Goal: Task Accomplishment & Management: Use online tool/utility

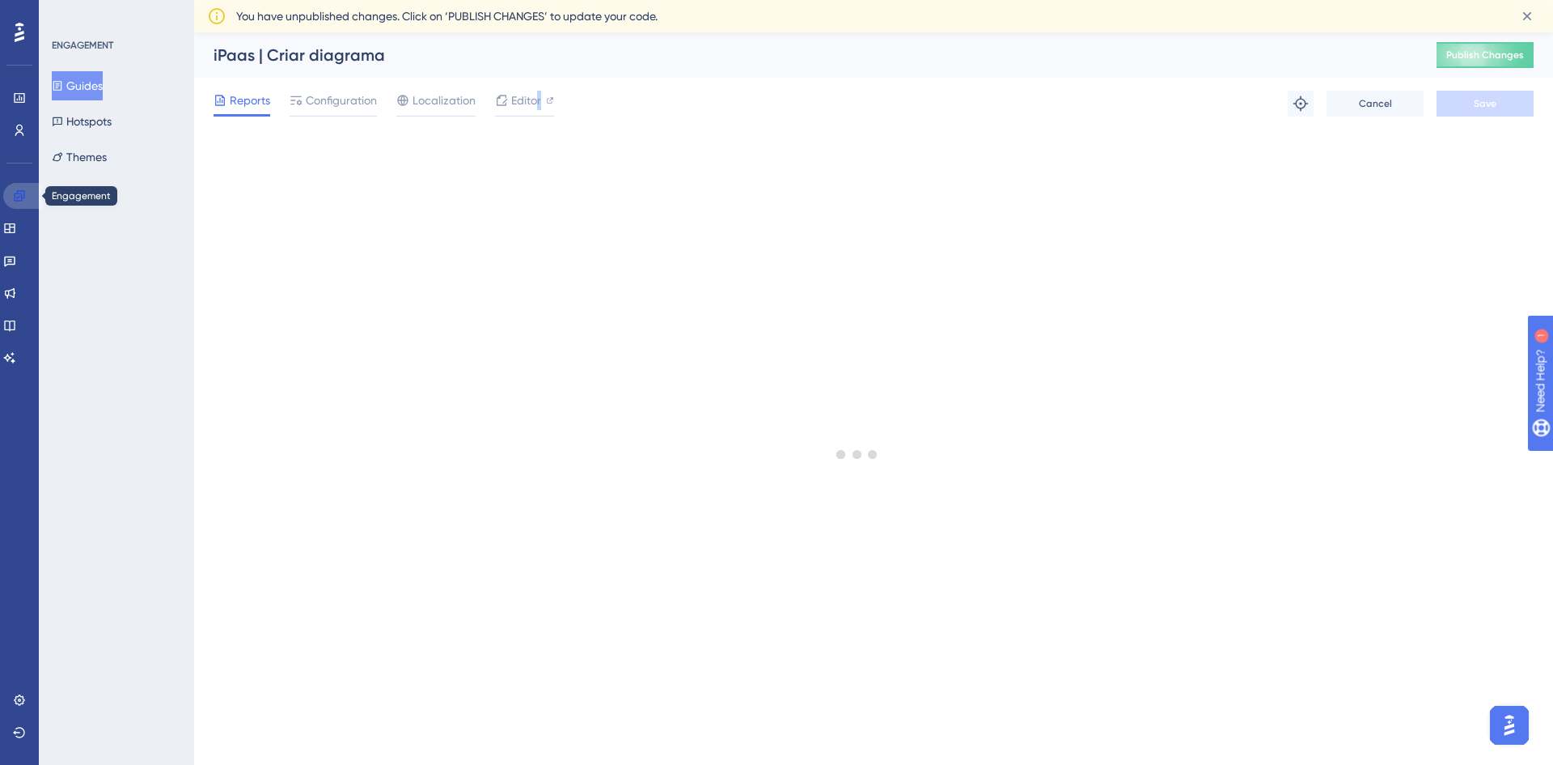
click at [35, 196] on link at bounding box center [22, 196] width 39 height 26
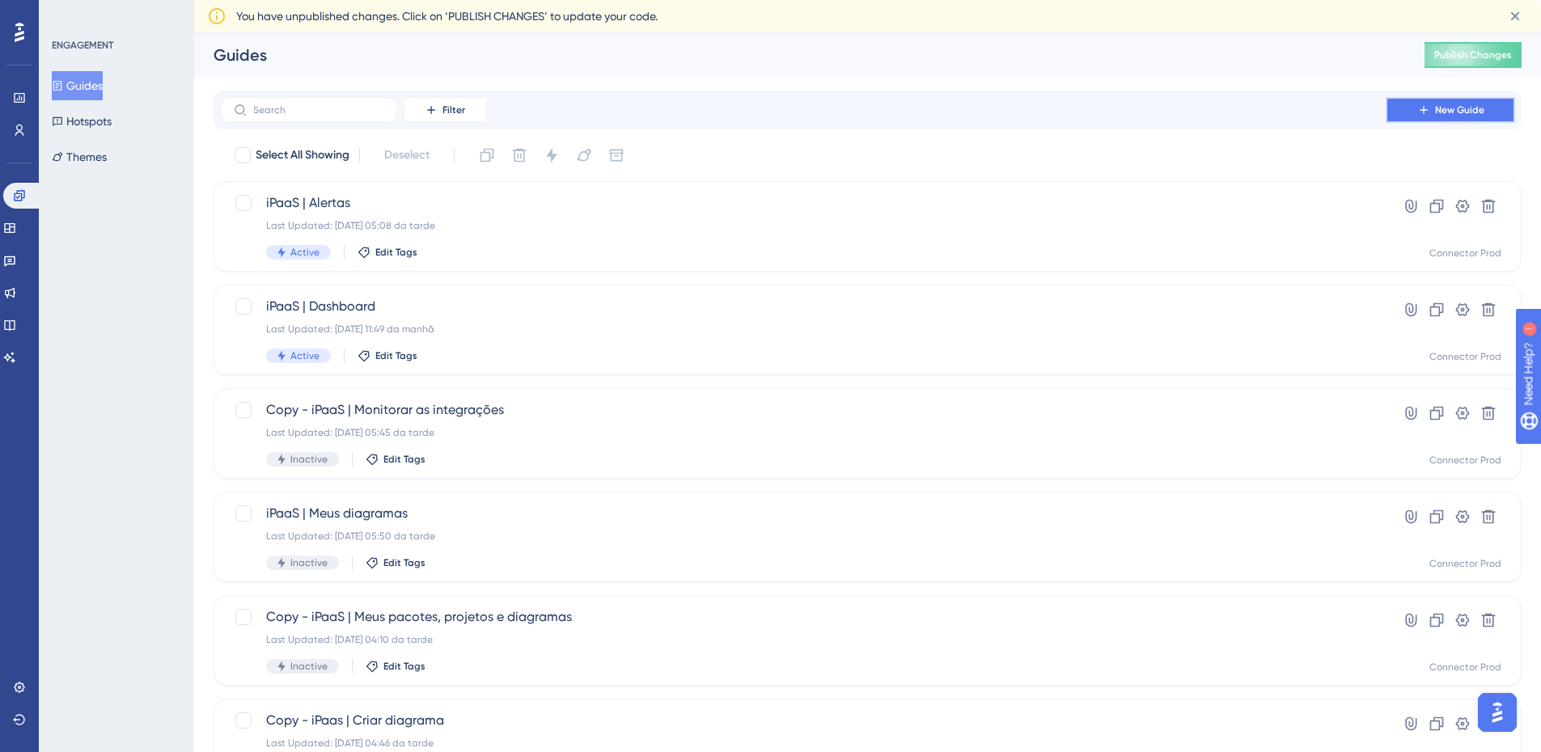
click at [1450, 112] on span "New Guide" at bounding box center [1459, 110] width 49 height 13
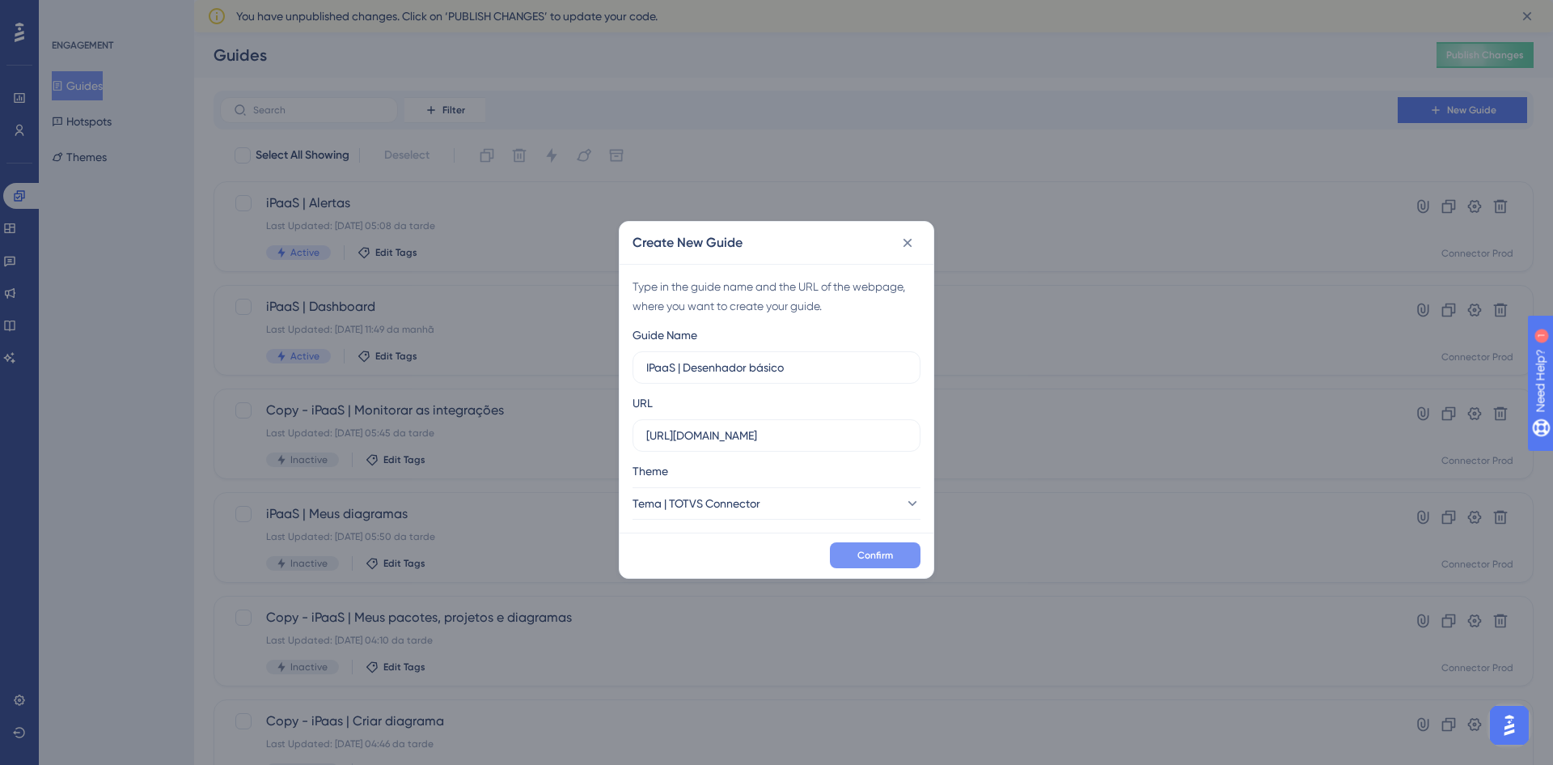
type input "IPaaS | Desenhador básico"
click at [867, 562] on button "Confirm" at bounding box center [875, 555] width 91 height 26
